Goal: Communication & Community: Ask a question

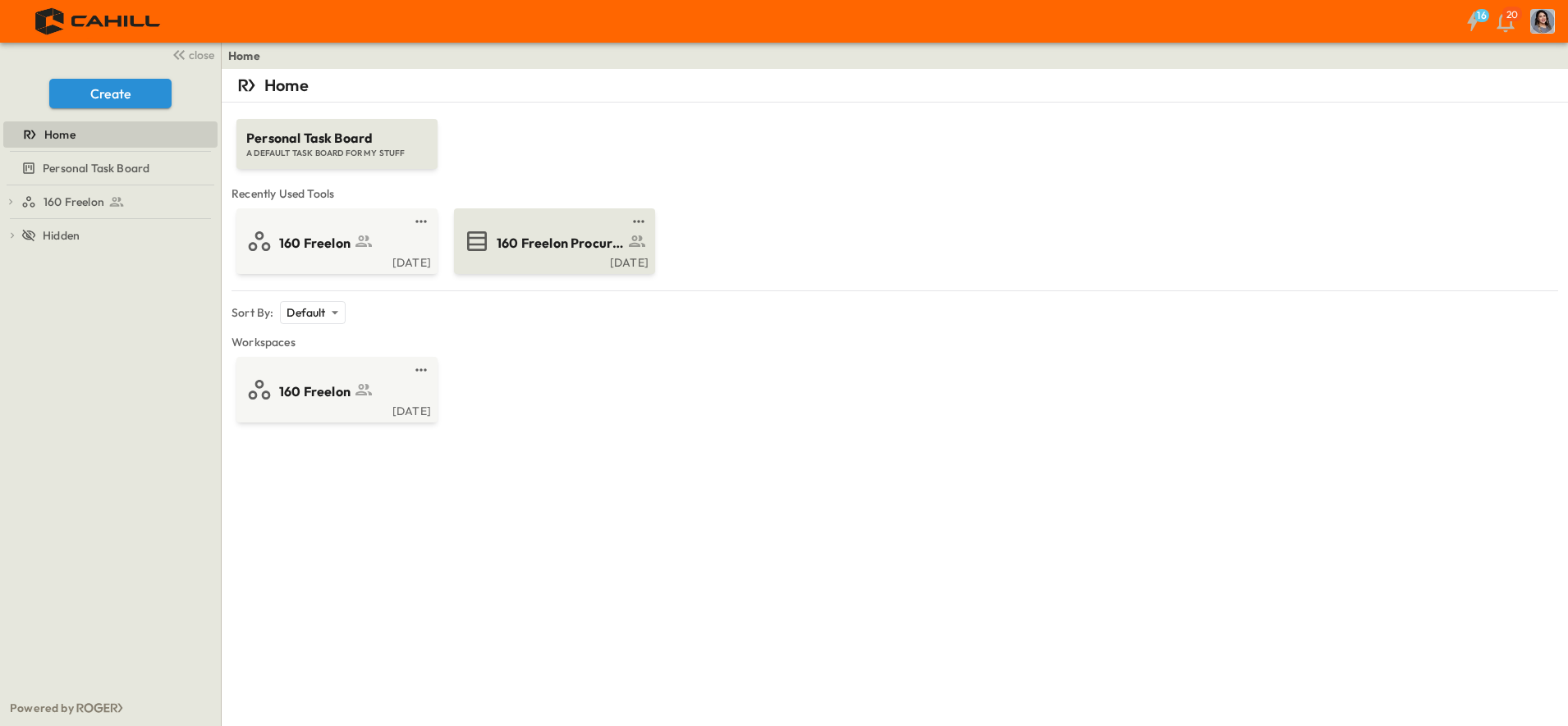
click at [529, 236] on span "160 Freelon Procurement Log" at bounding box center [560, 243] width 127 height 19
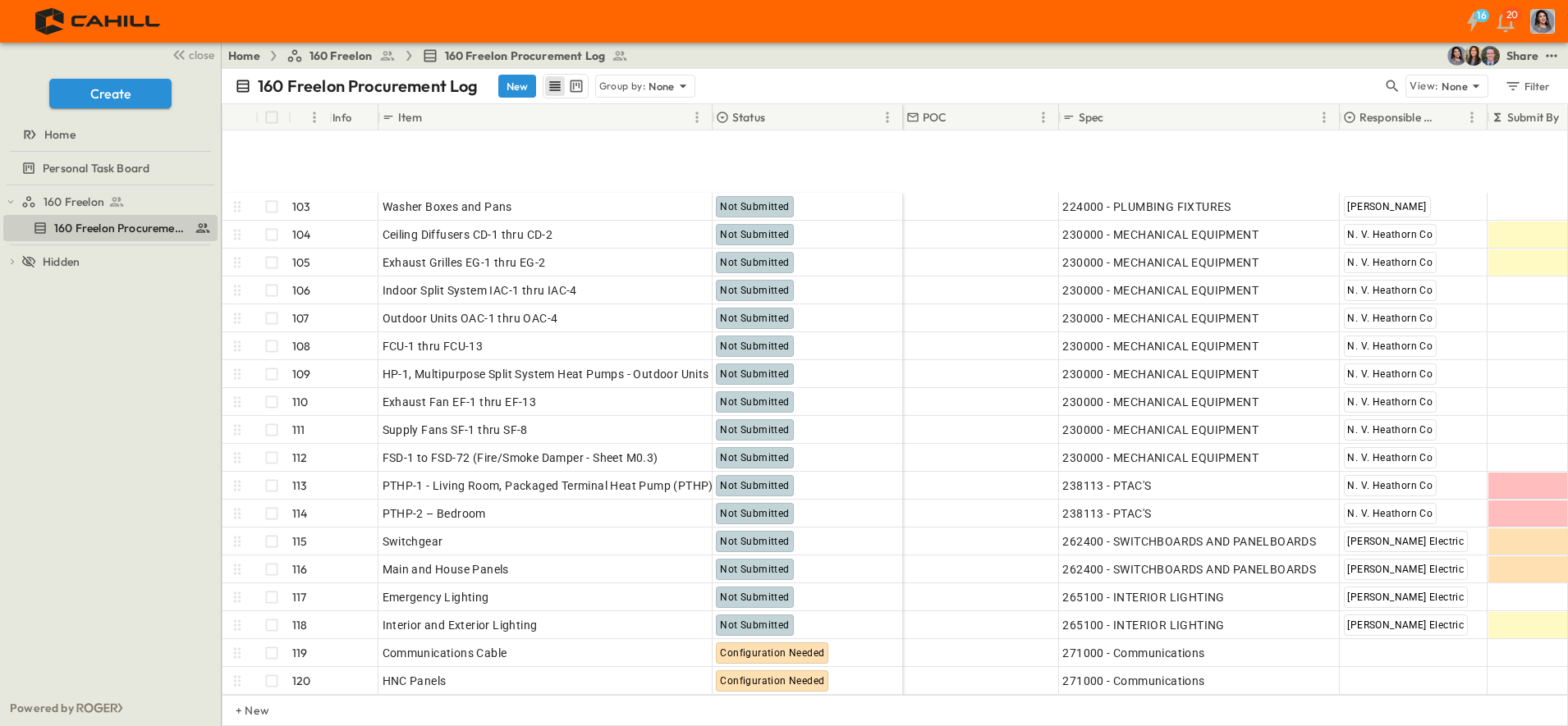
scroll to position [2912, 0]
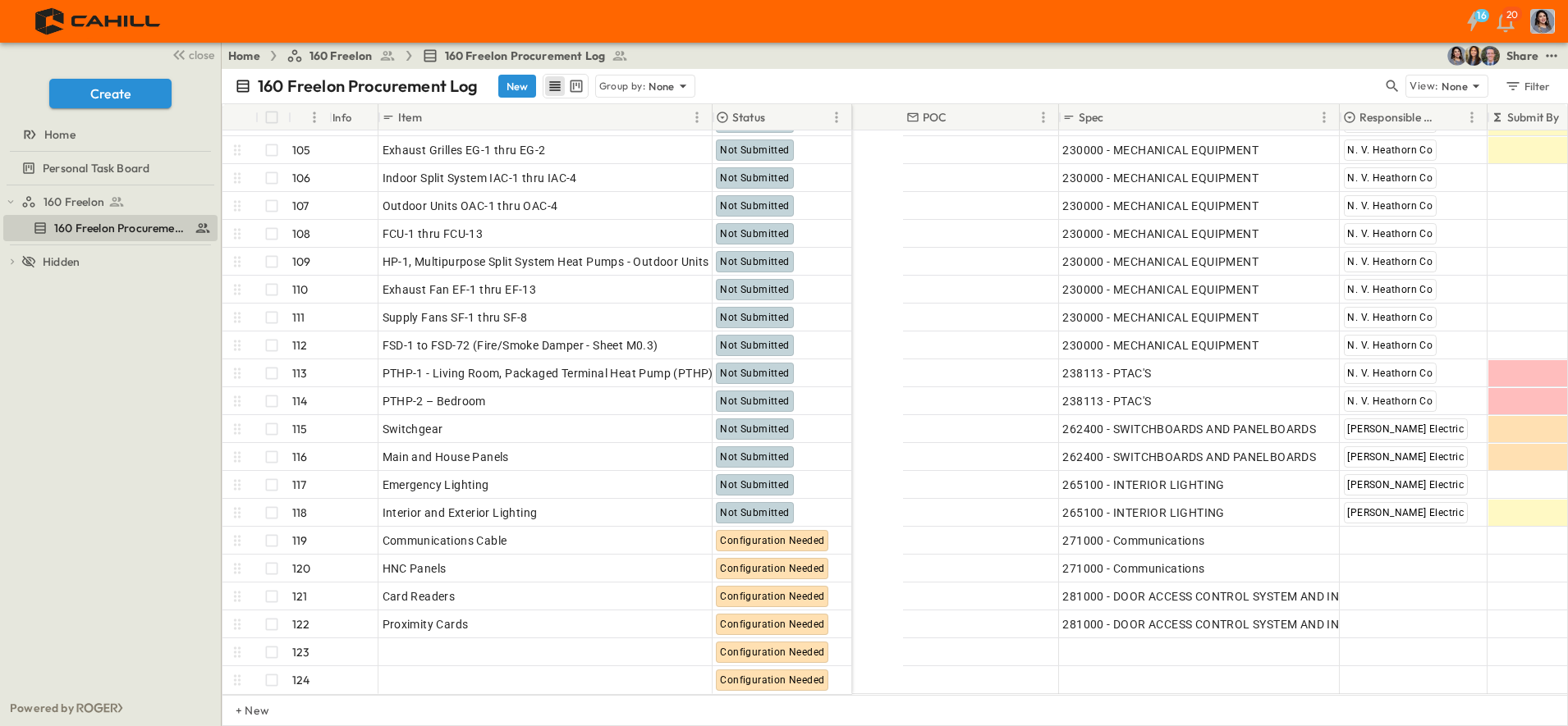
drag, startPoint x: 900, startPoint y: 120, endPoint x: 849, endPoint y: 119, distance: 51.0
click at [849, 119] on div at bounding box center [853, 117] width 16 height 46
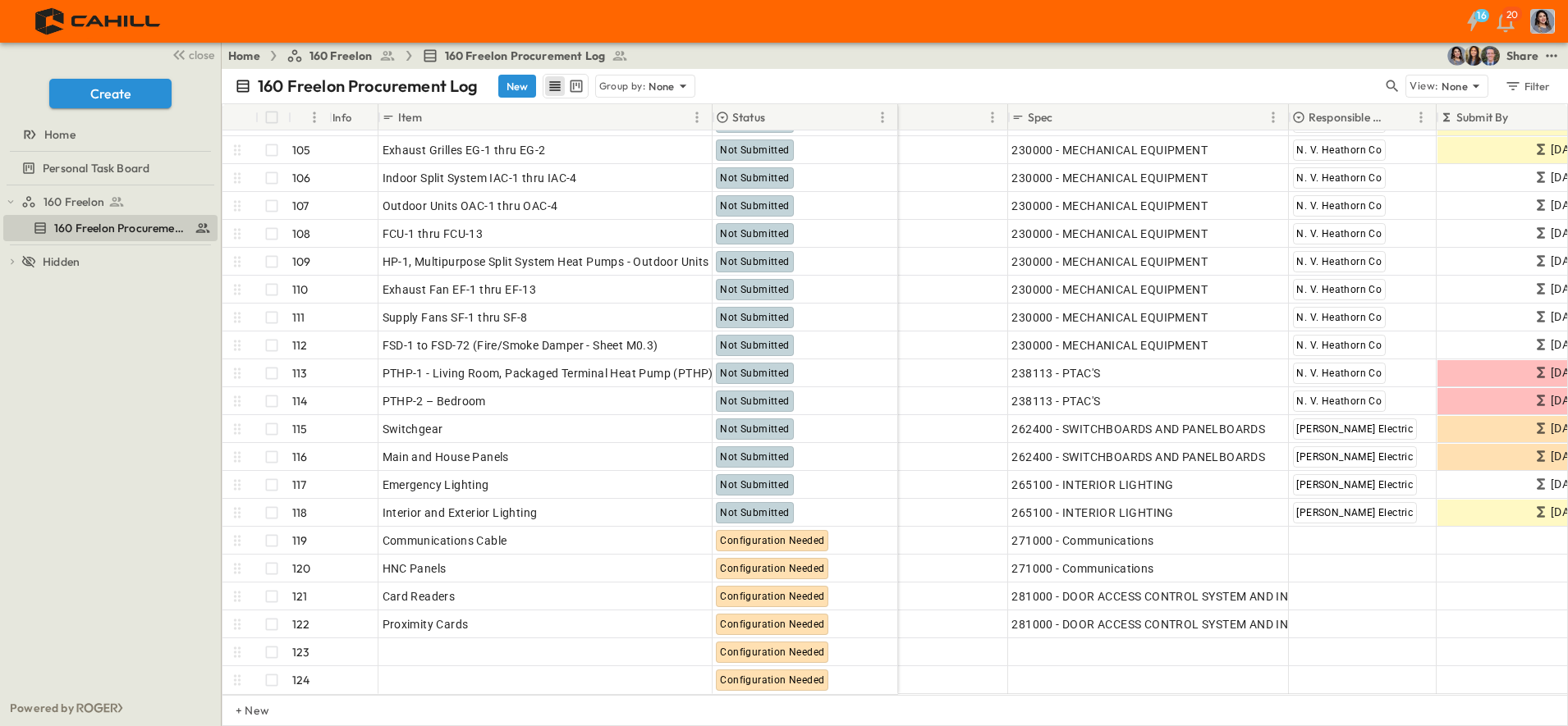
drag, startPoint x: 849, startPoint y: 118, endPoint x: 899, endPoint y: 115, distance: 50.1
click at [899, 115] on div at bounding box center [898, 117] width 16 height 46
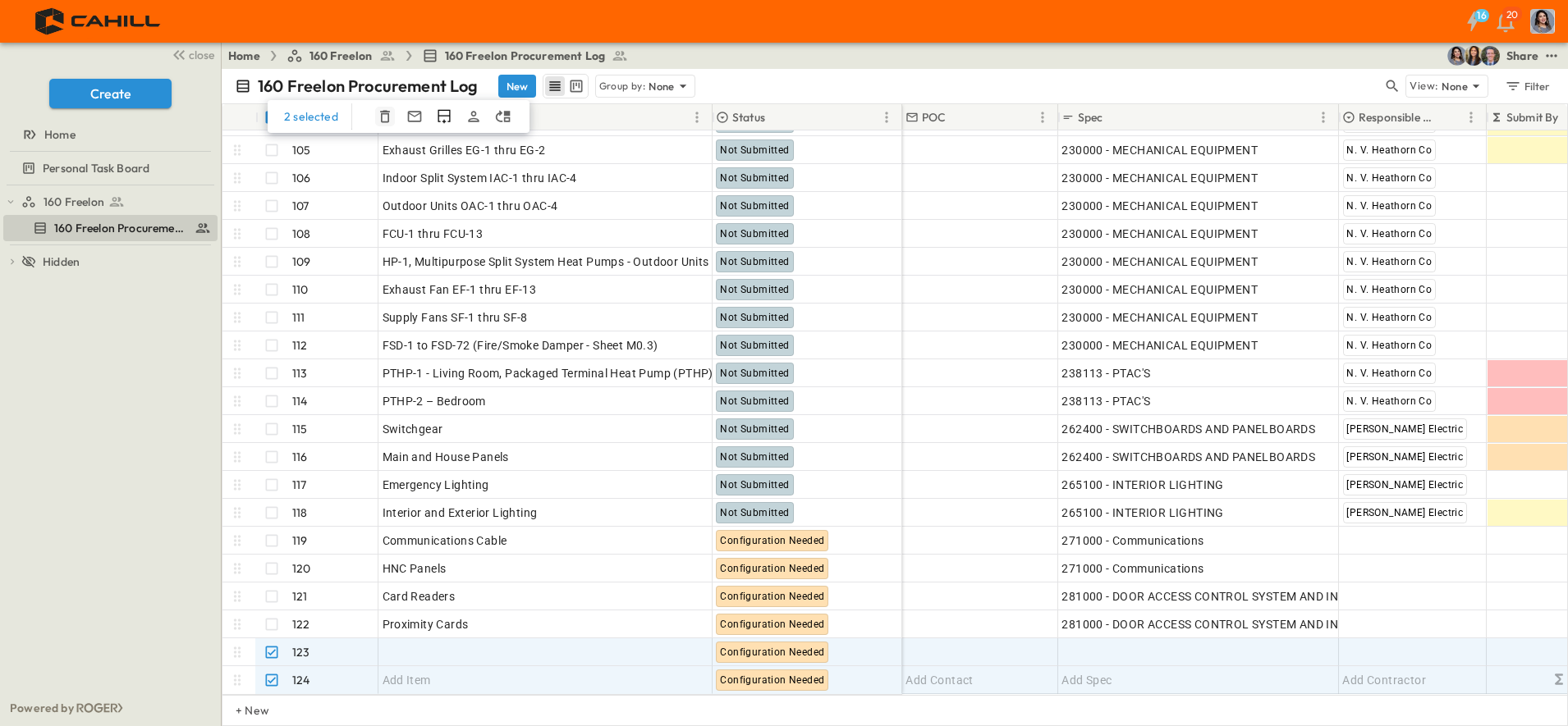
click at [385, 119] on icon "button" at bounding box center [385, 116] width 16 height 16
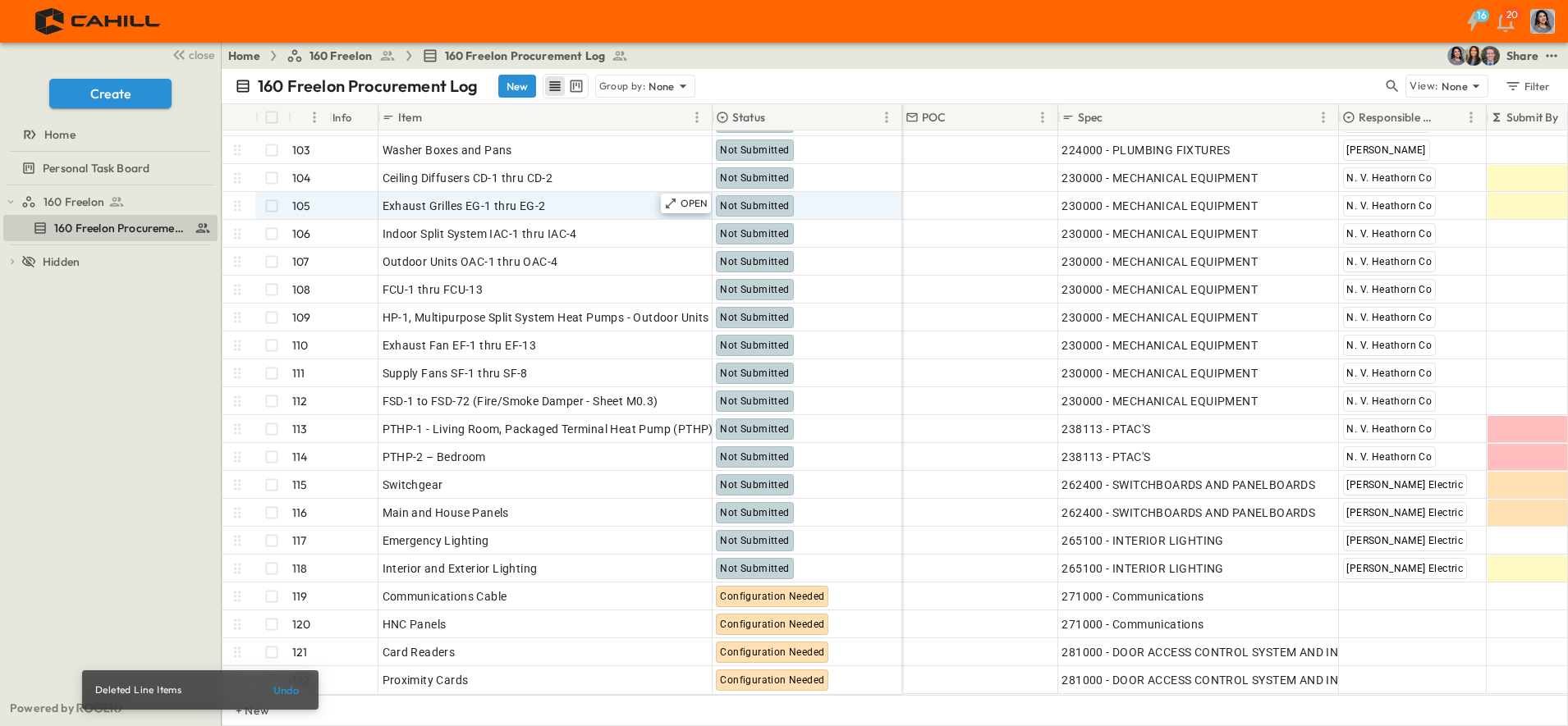
scroll to position [2856, 0]
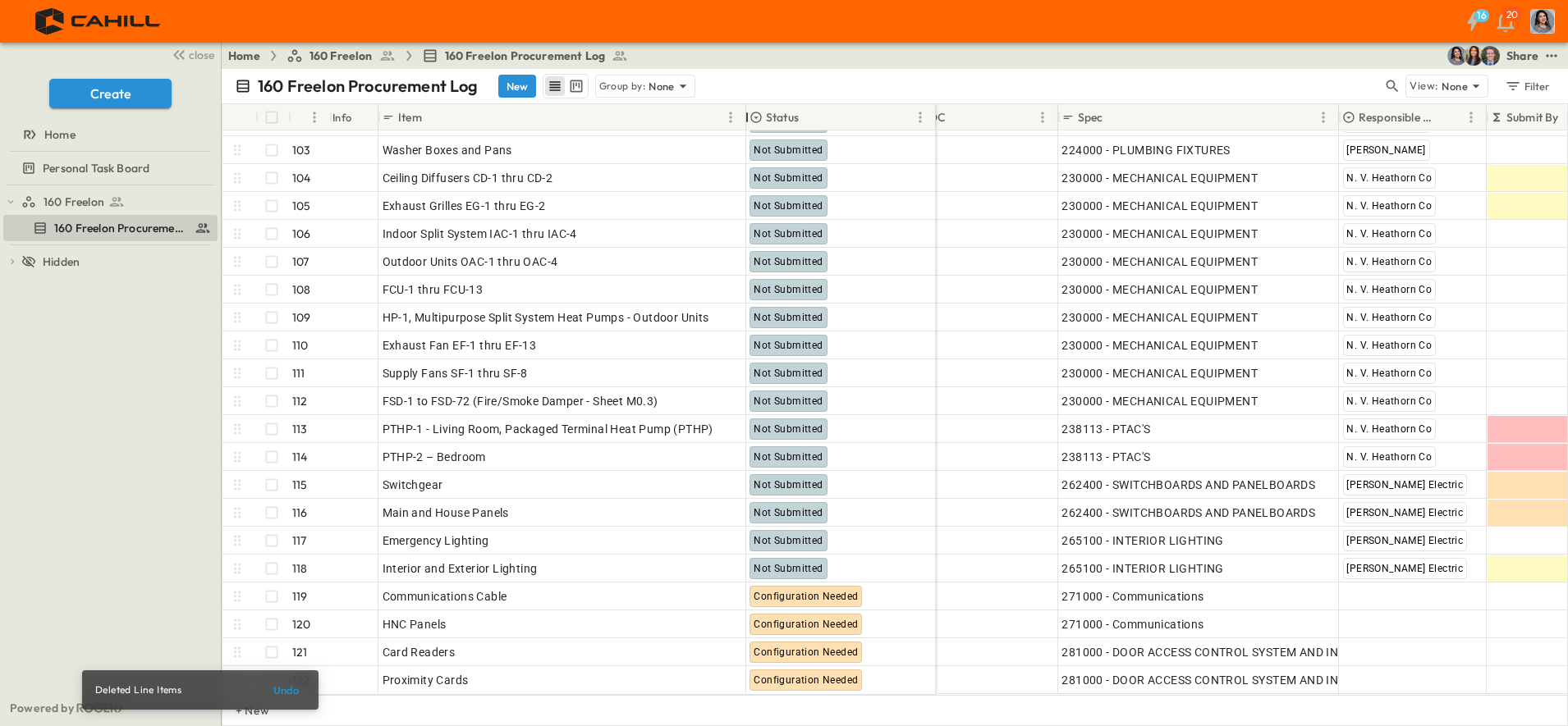
drag, startPoint x: 707, startPoint y: 116, endPoint x: 741, endPoint y: 118, distance: 34.1
click at [741, 118] on div at bounding box center [746, 117] width 16 height 46
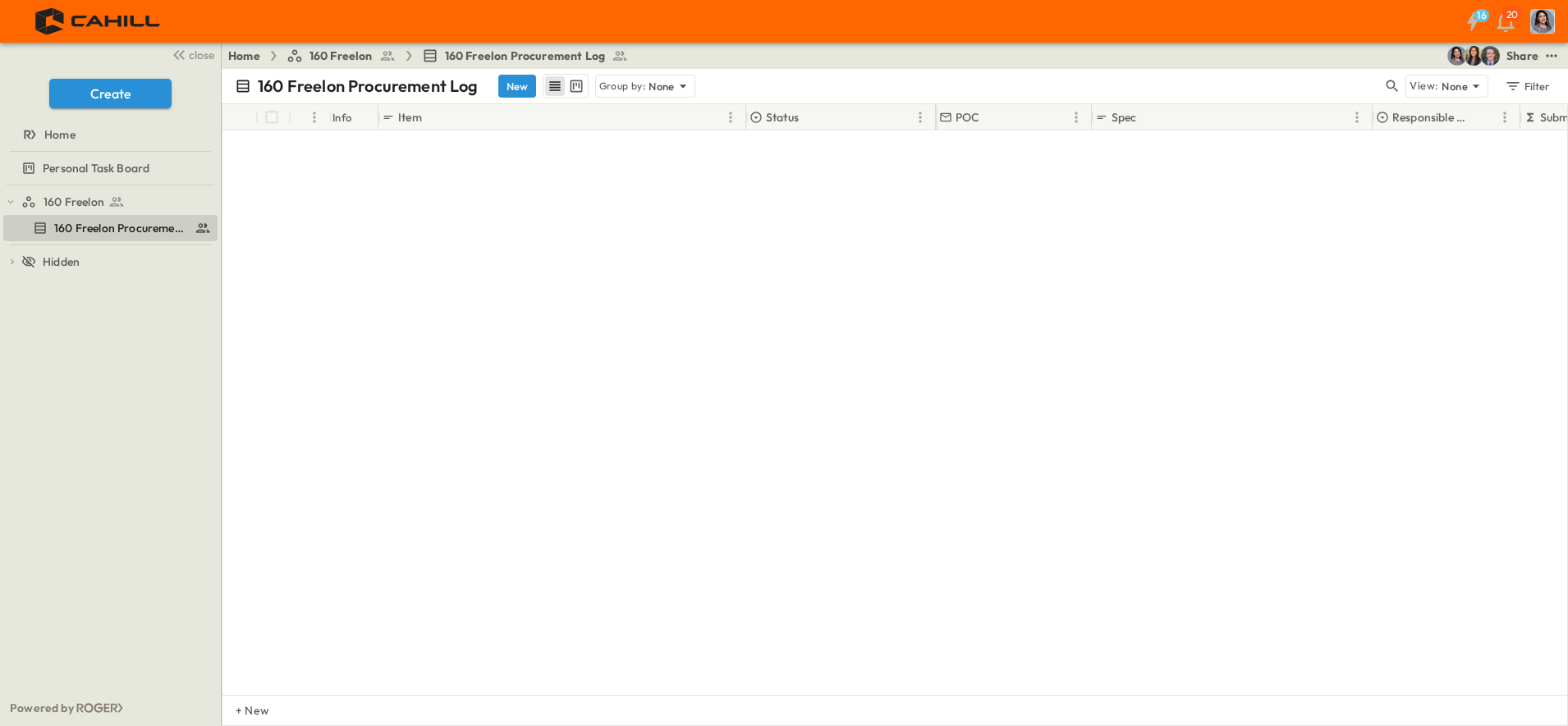
scroll to position [1523, 0]
